Goal: Navigation & Orientation: Find specific page/section

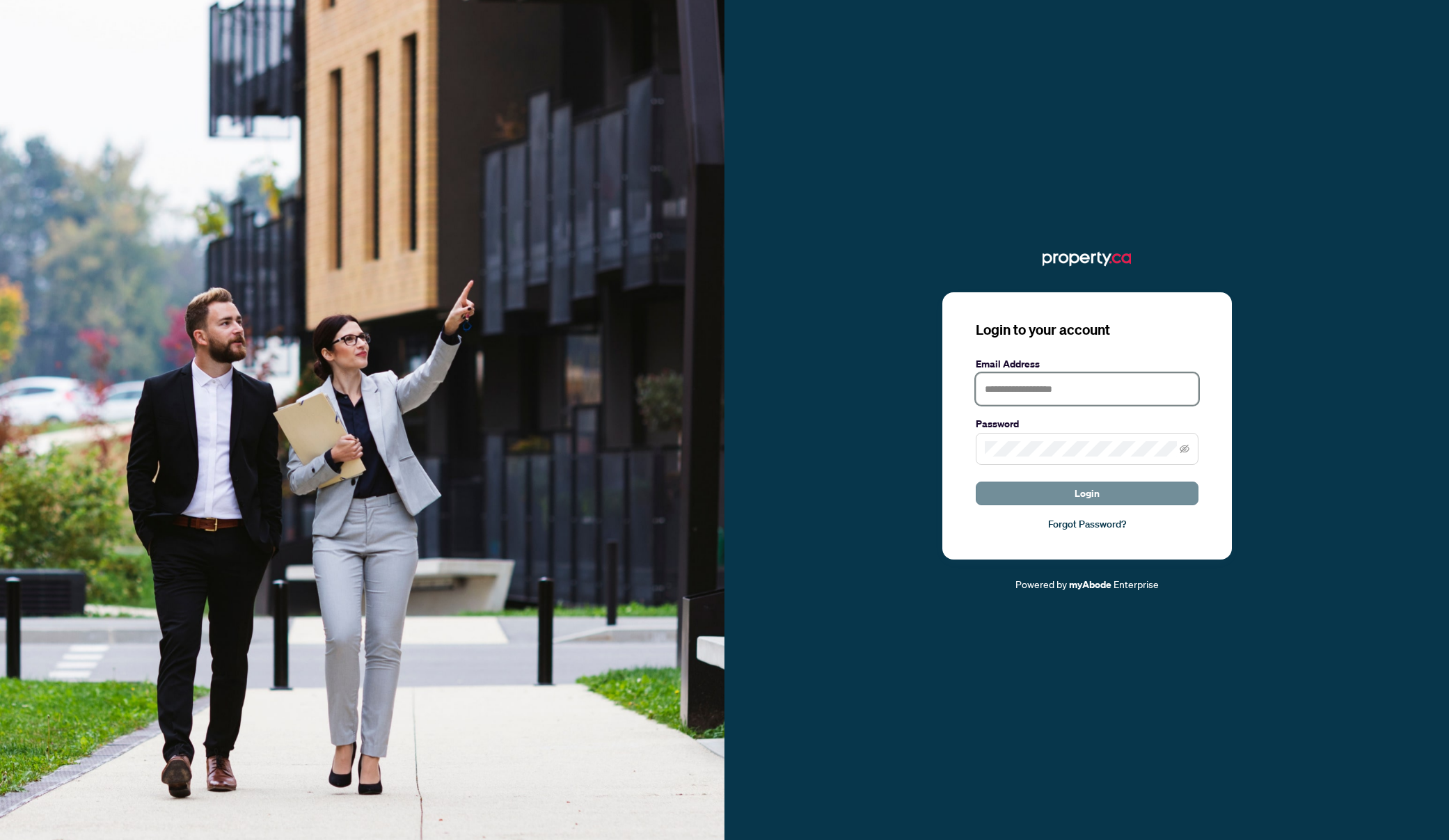
type input "**********"
click at [1153, 492] on button "Login" at bounding box center [1086, 493] width 223 height 23
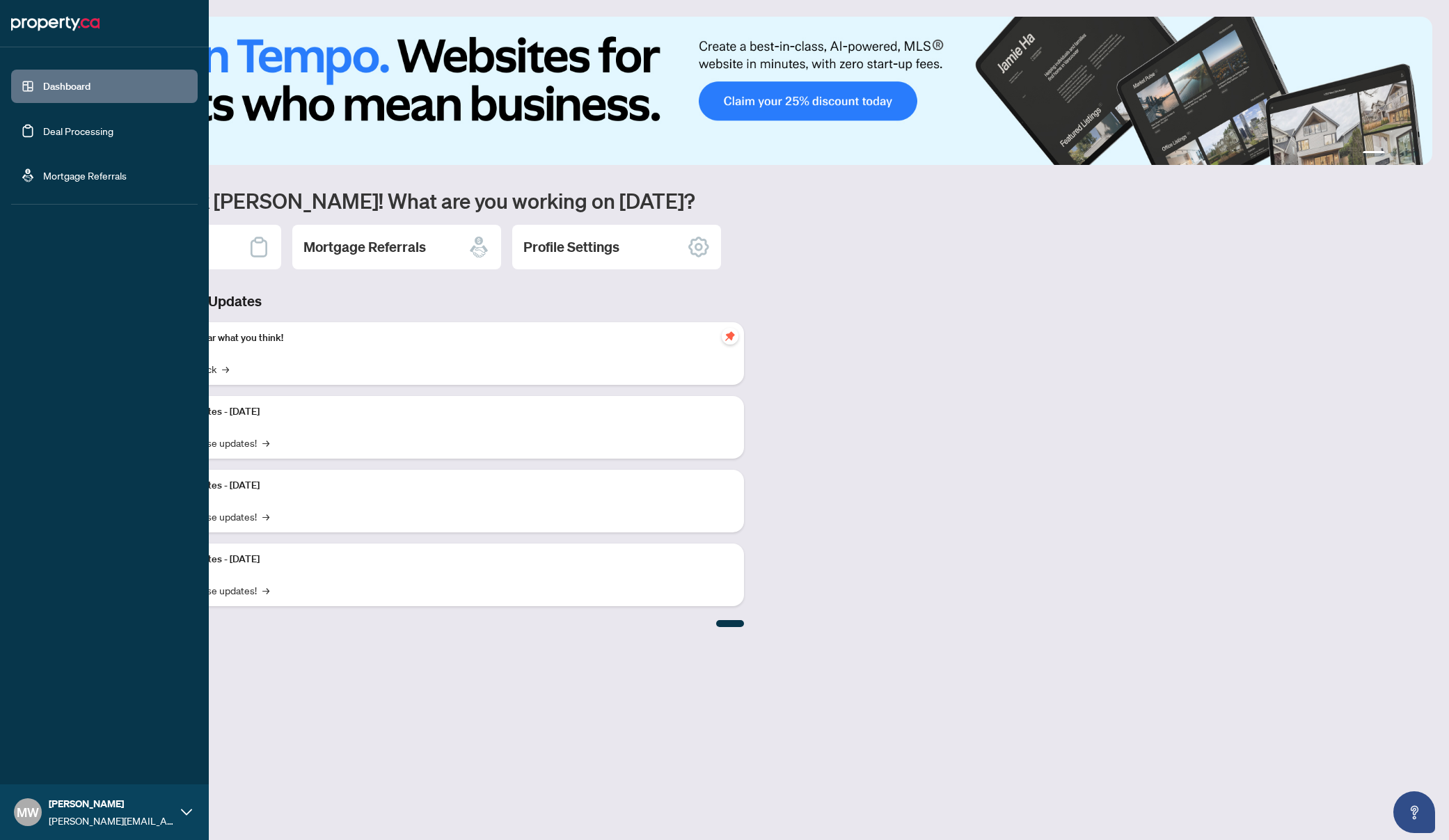
click at [89, 134] on link "Deal Processing" at bounding box center [78, 131] width 70 height 13
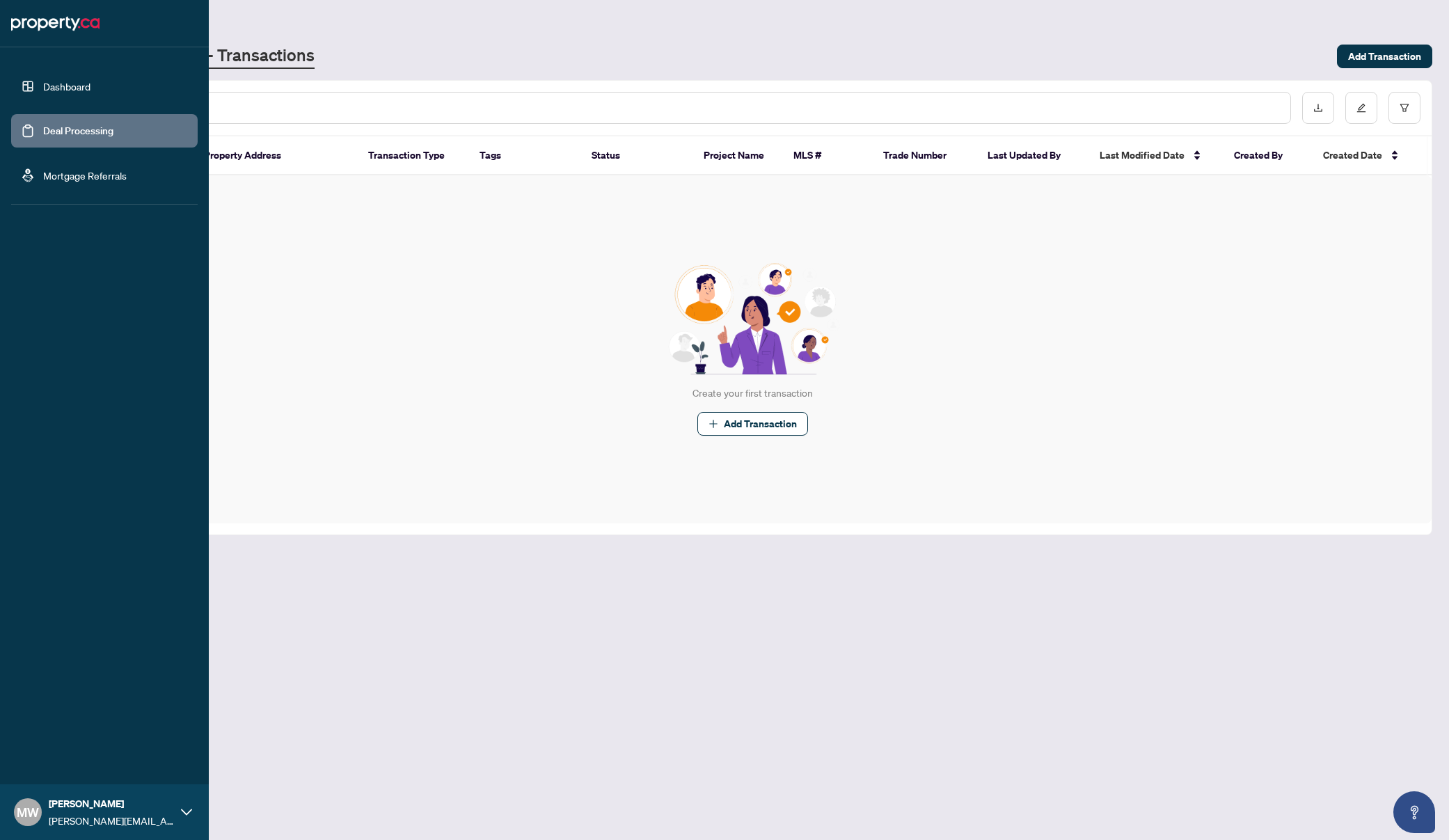
click at [78, 89] on link "Dashboard" at bounding box center [66, 86] width 48 height 13
